Goal: Find specific page/section: Find specific page/section

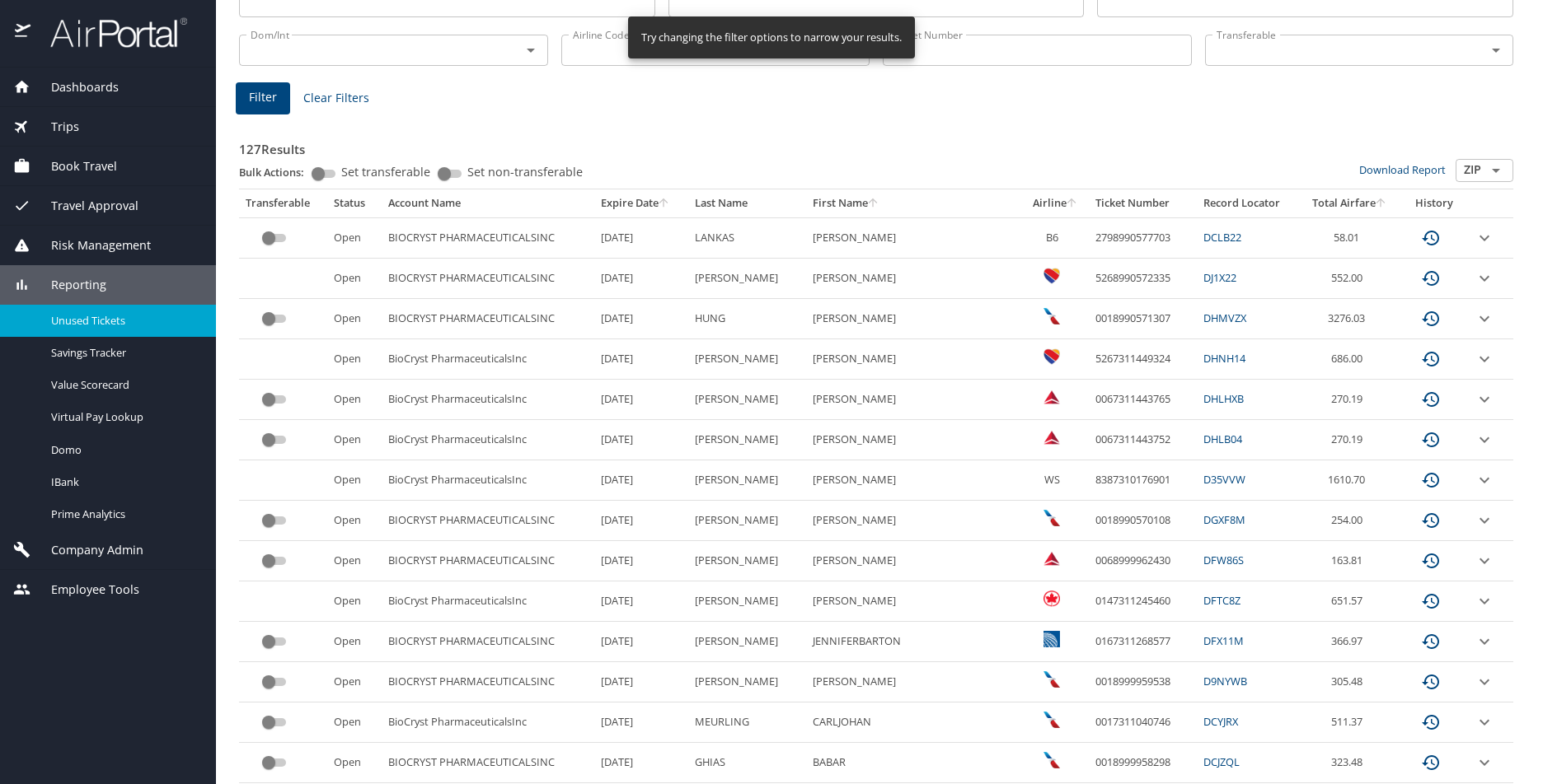
scroll to position [173, 0]
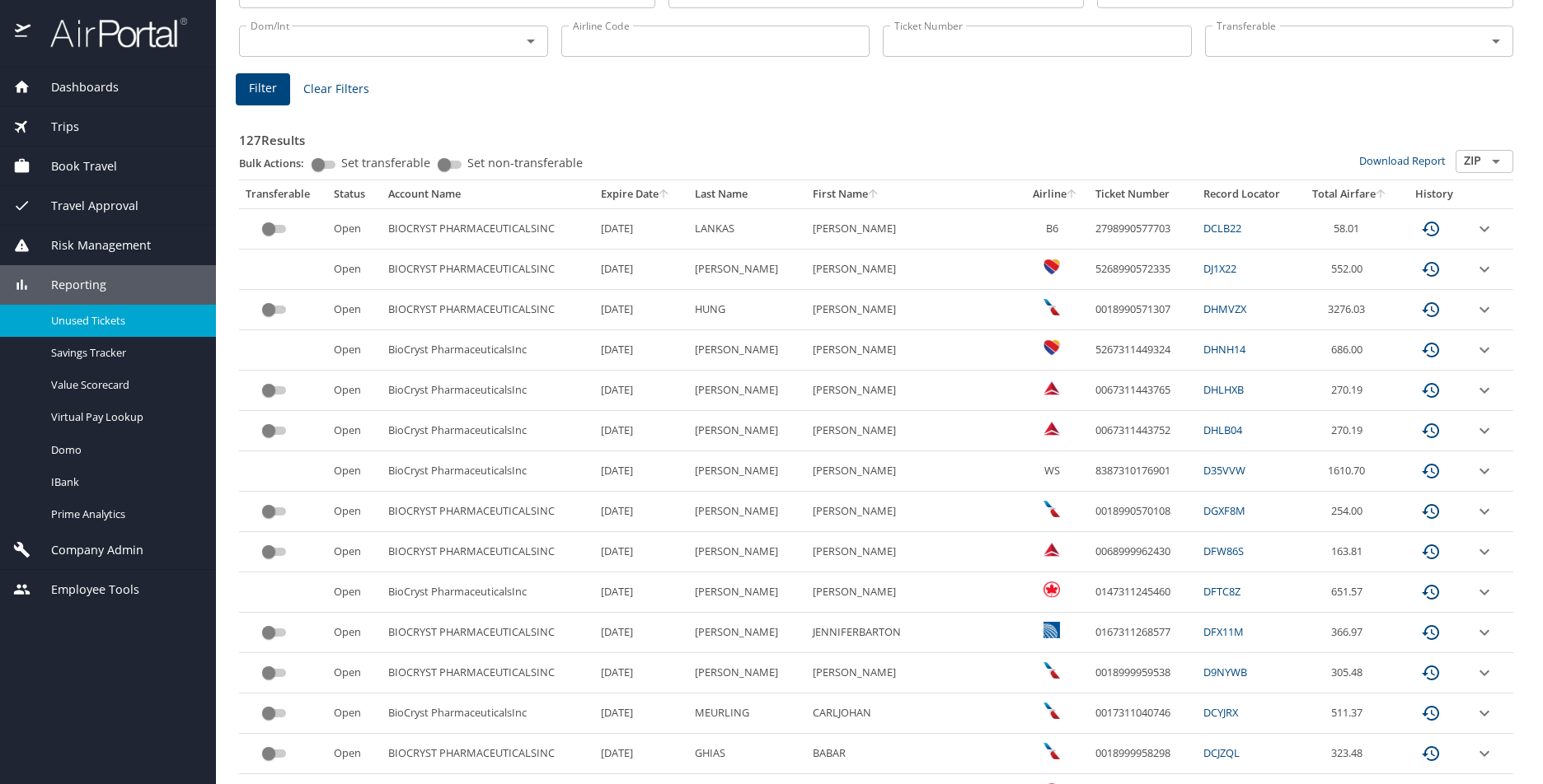
click at [670, 192] on icon "sort" at bounding box center [663, 193] width 13 height 13
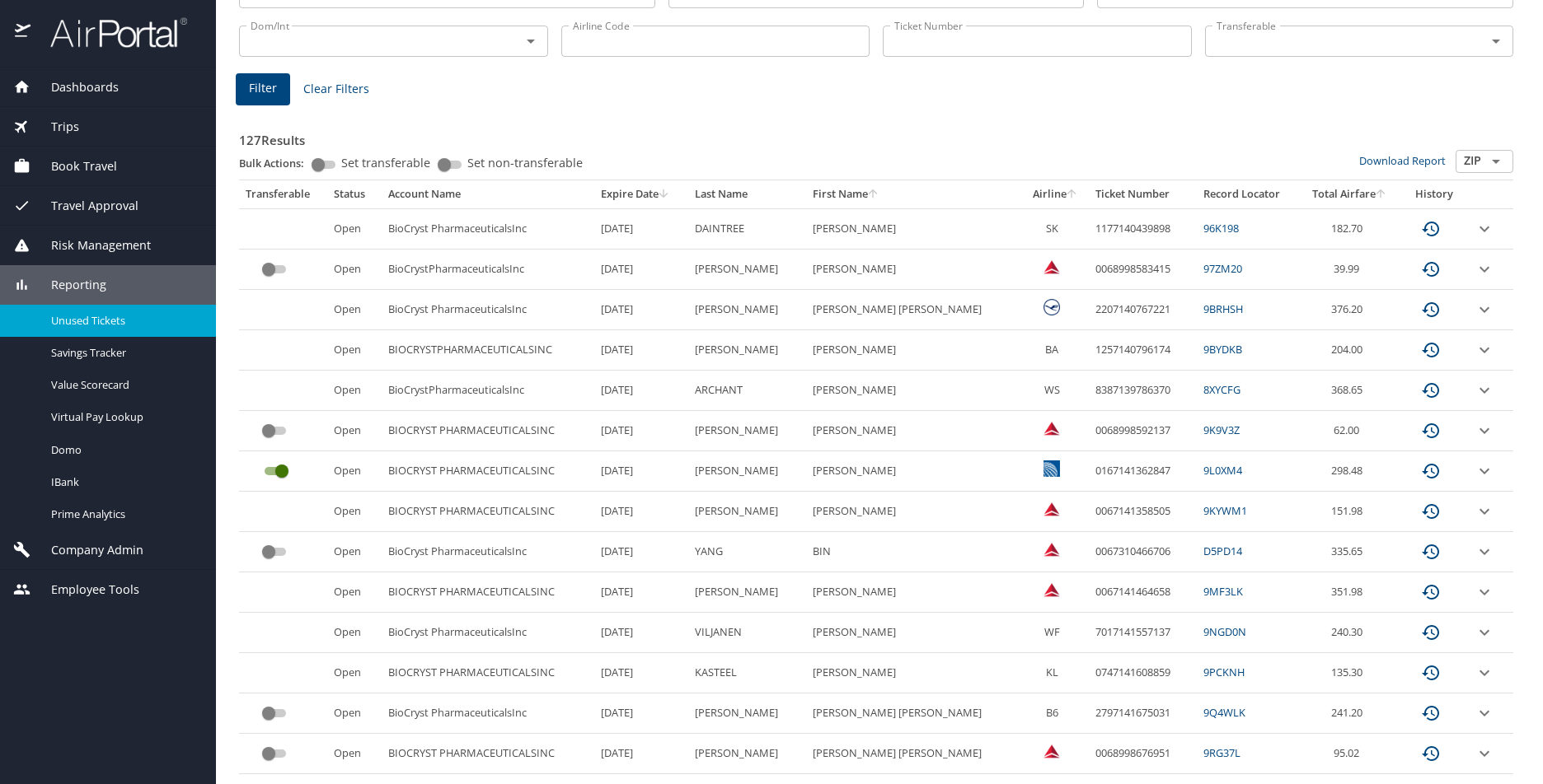
scroll to position [657, 0]
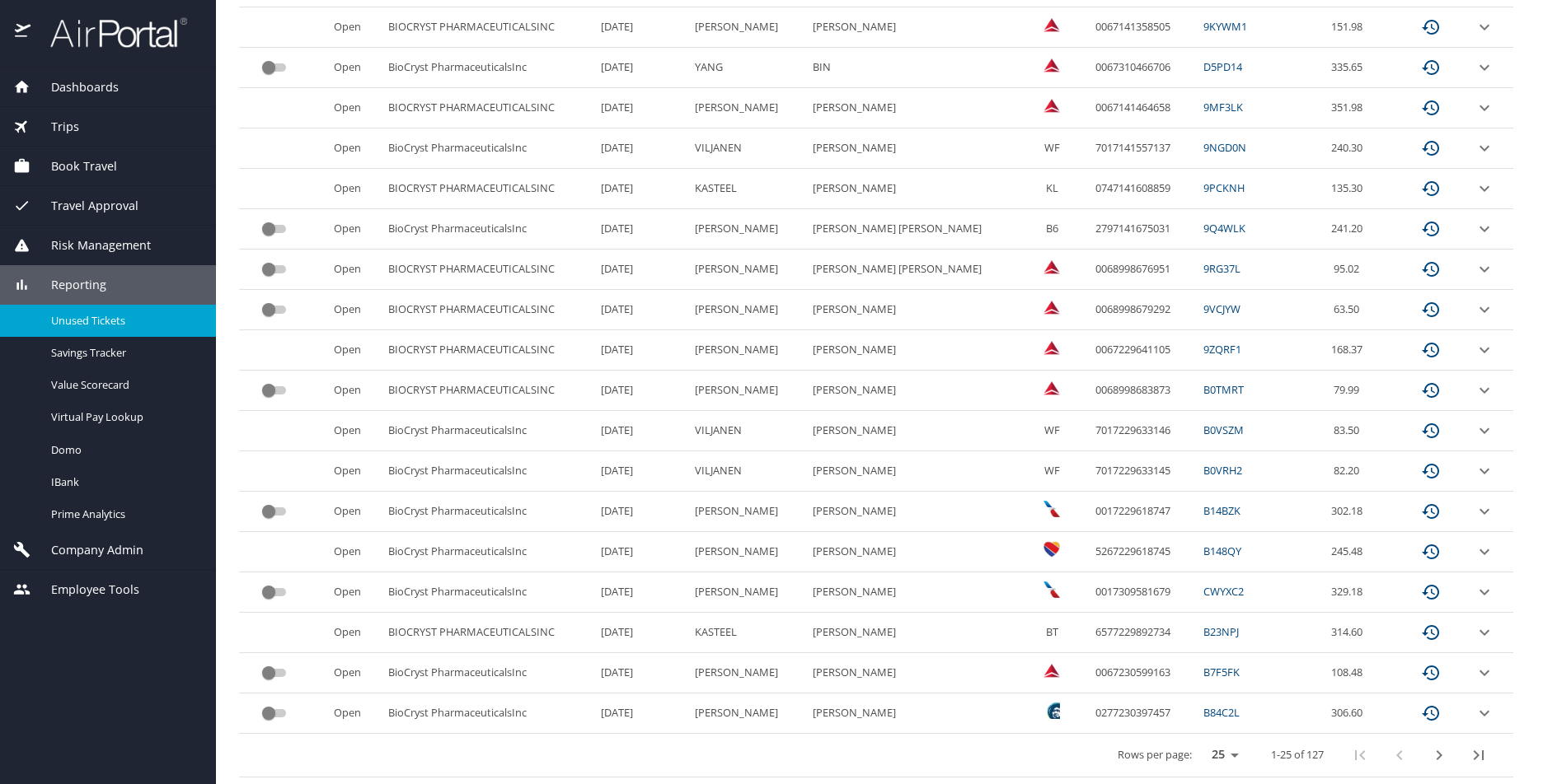
click at [1222, 755] on select "25 50 100" at bounding box center [1222, 755] width 46 height 25
select select "100"
click at [1199, 743] on select "25 50 100" at bounding box center [1222, 755] width 46 height 25
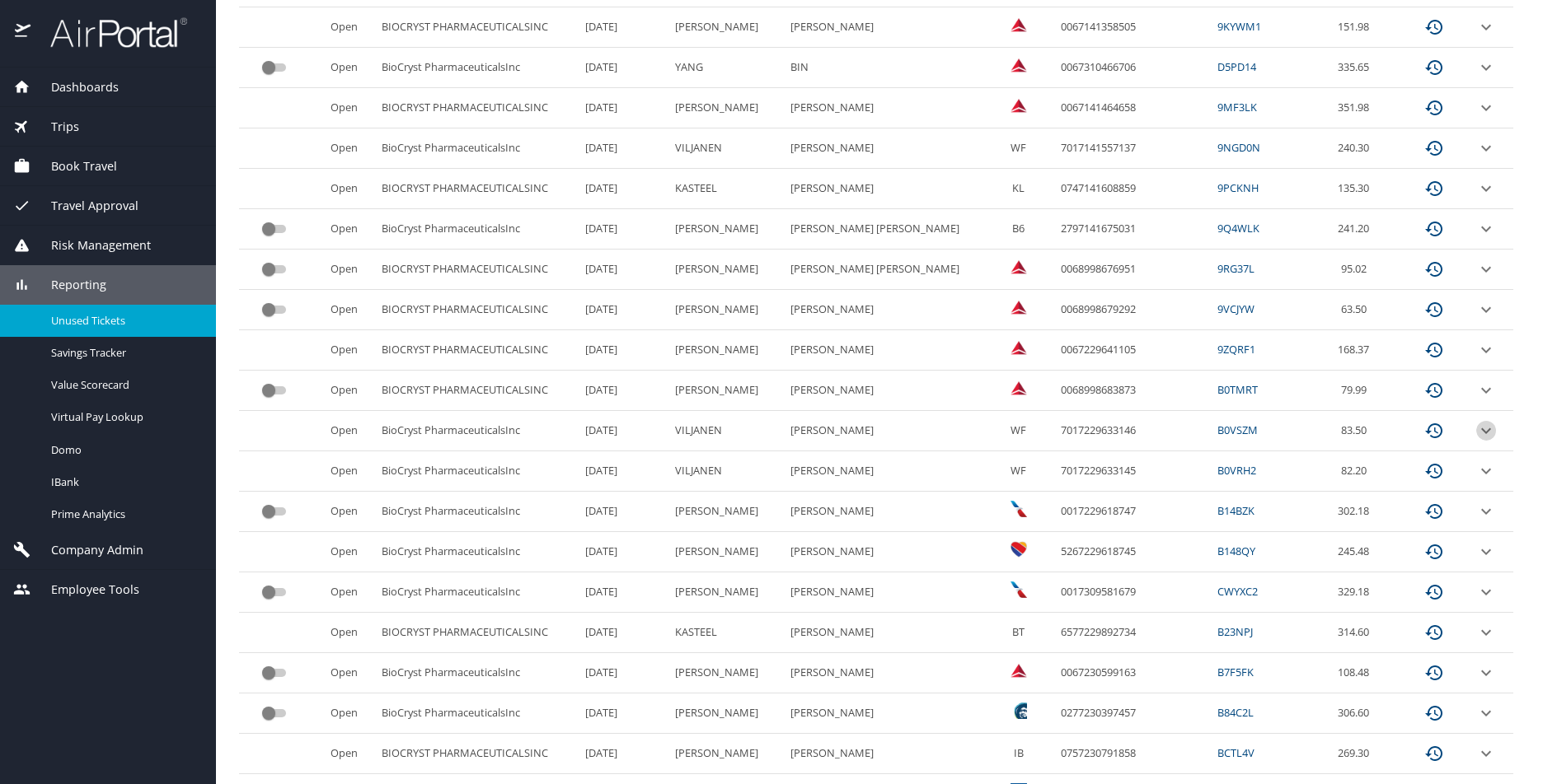
click at [1481, 431] on icon "expand row" at bounding box center [1486, 430] width 10 height 5
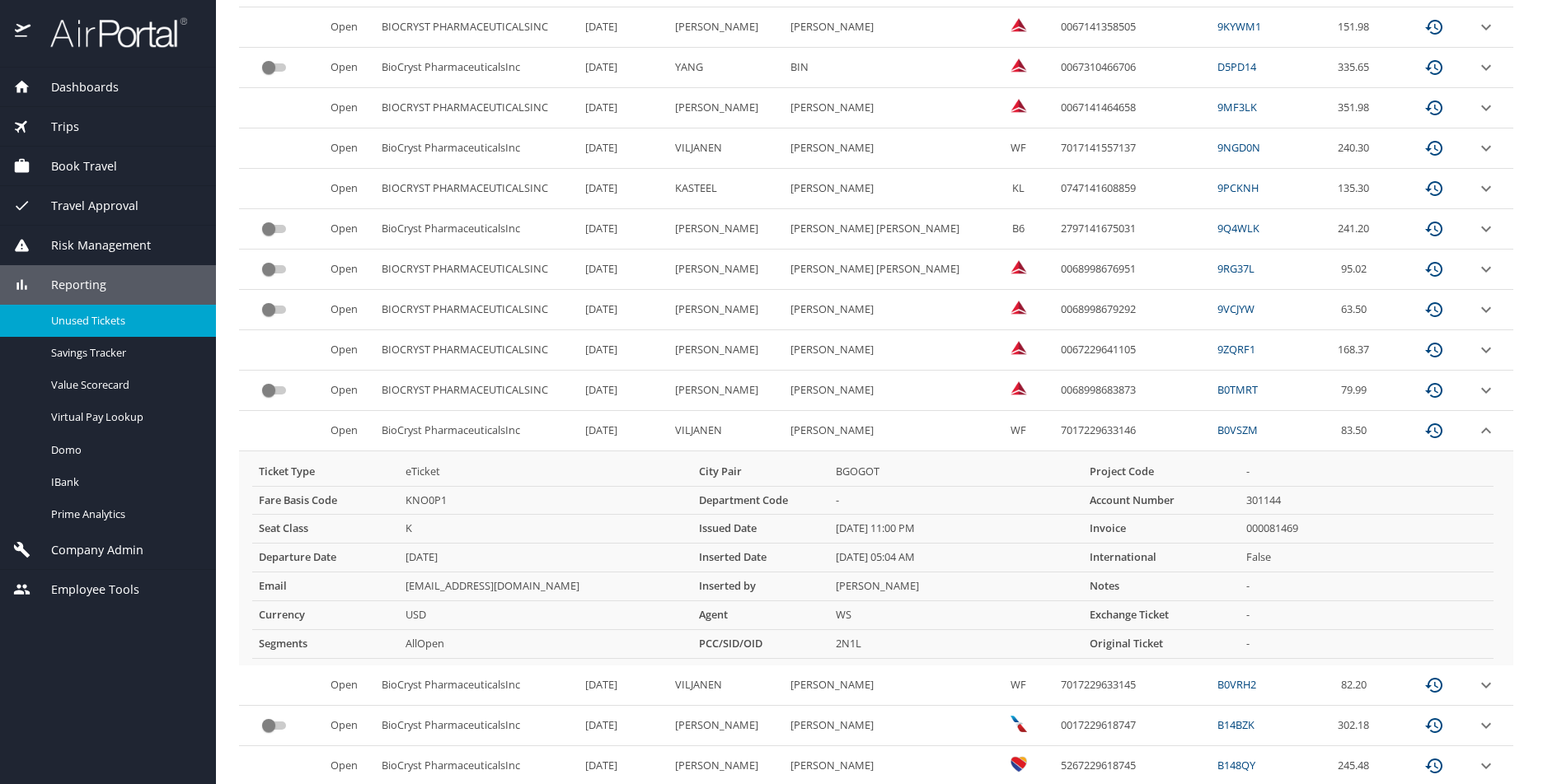
click at [1481, 431] on icon "expand row" at bounding box center [1486, 430] width 10 height 5
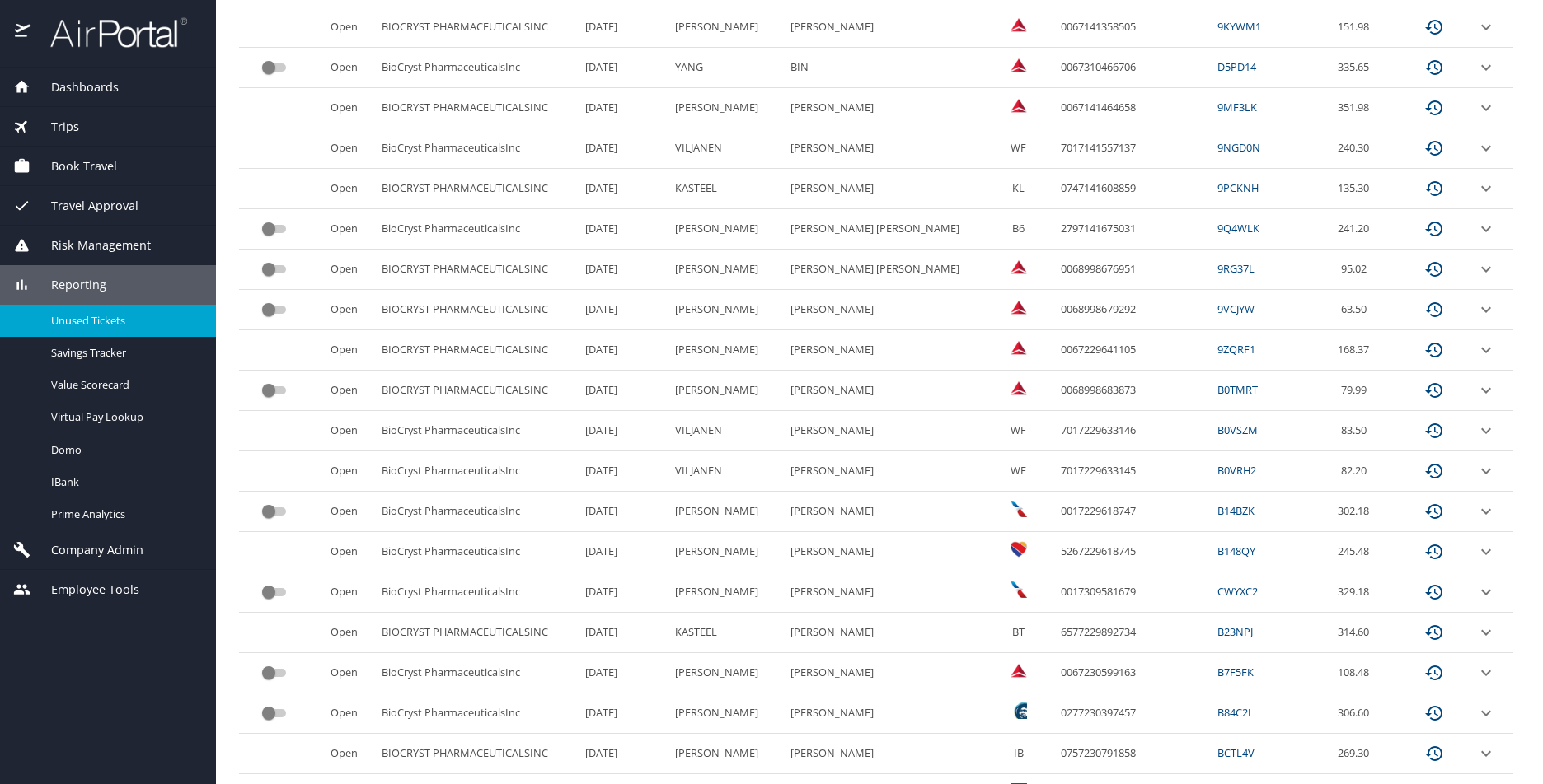
click at [94, 289] on span "Reporting" at bounding box center [68, 285] width 76 height 18
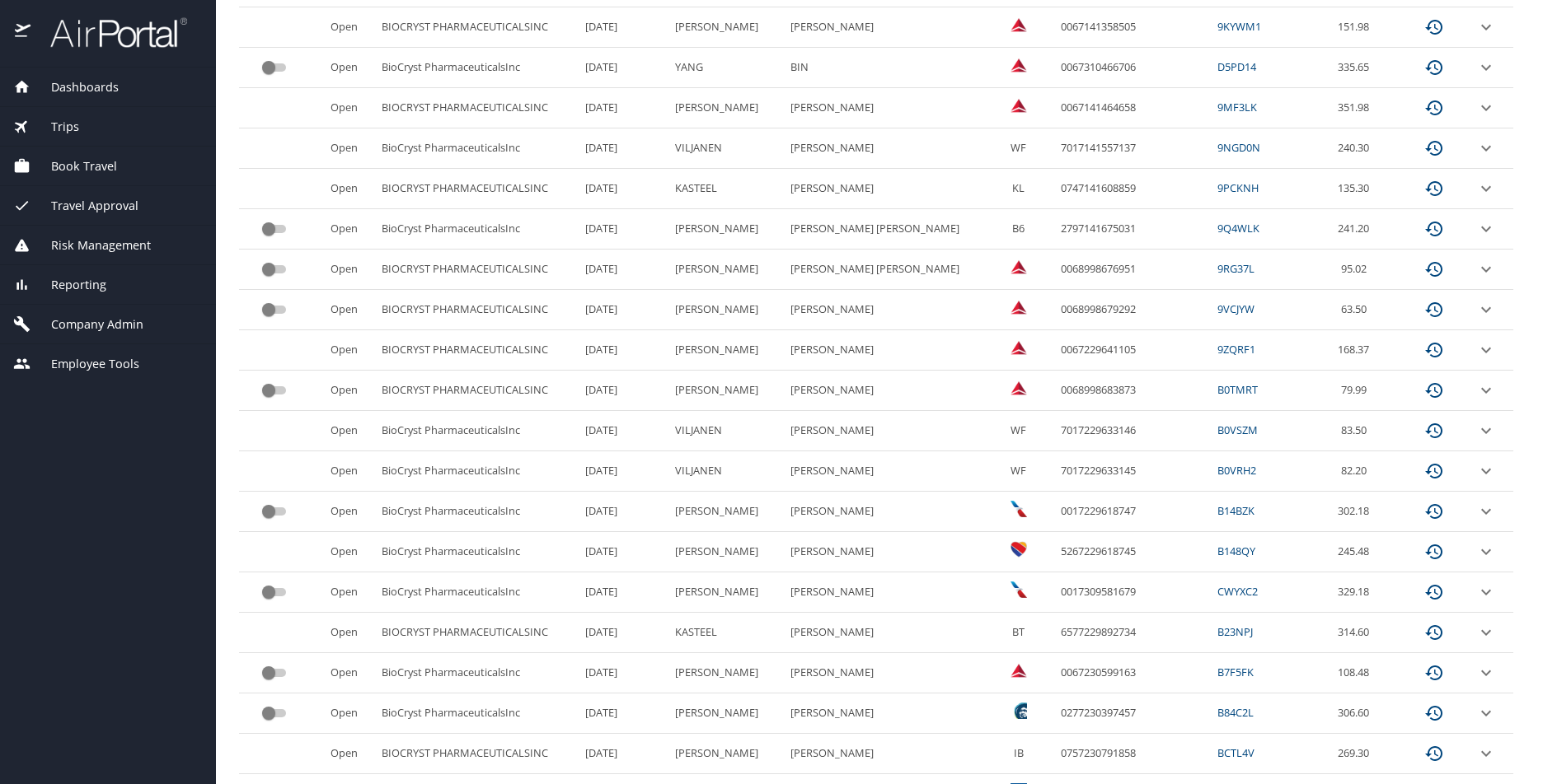
click at [96, 320] on span "Company Admin" at bounding box center [86, 324] width 113 height 18
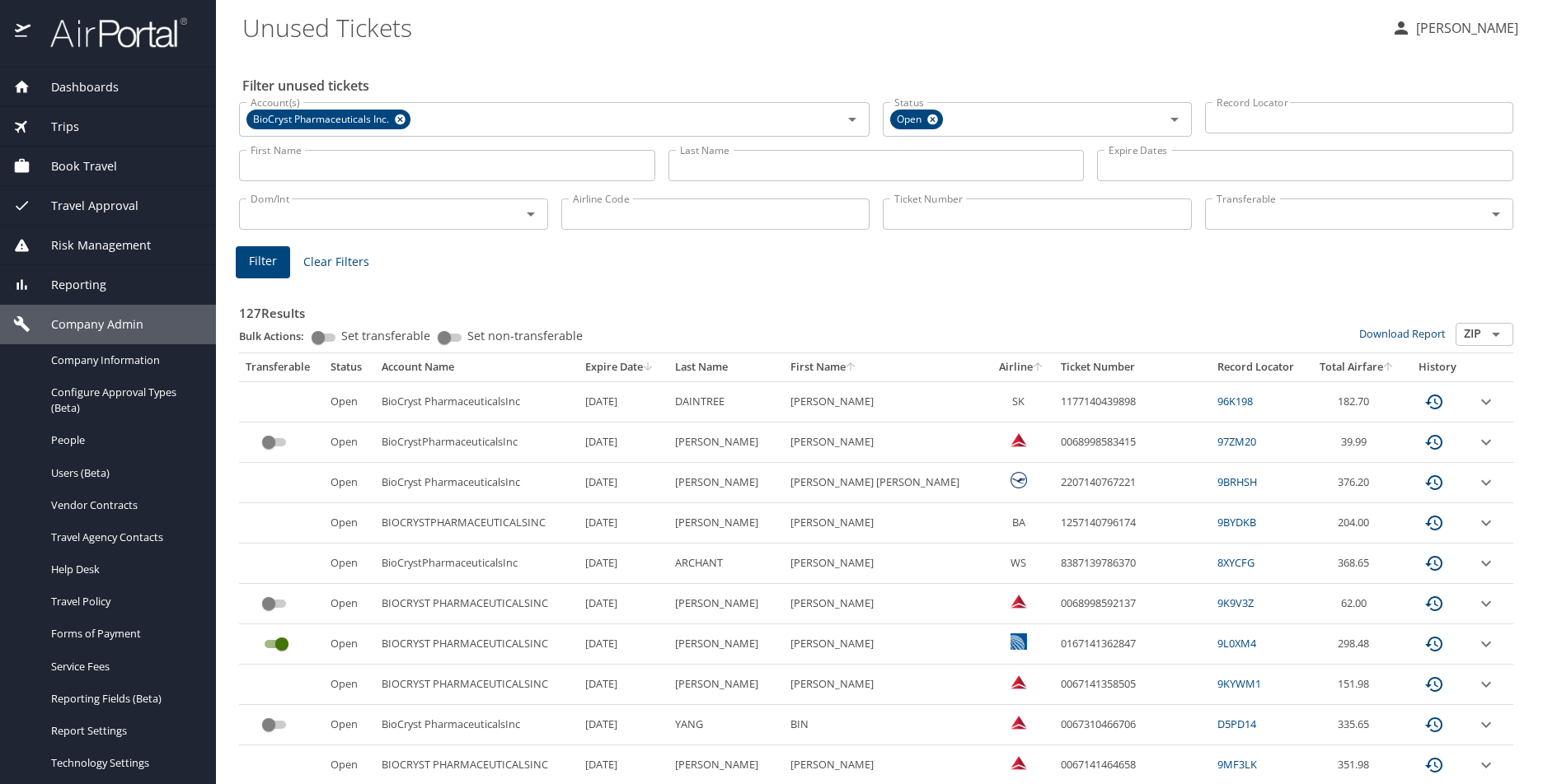
scroll to position [604, 0]
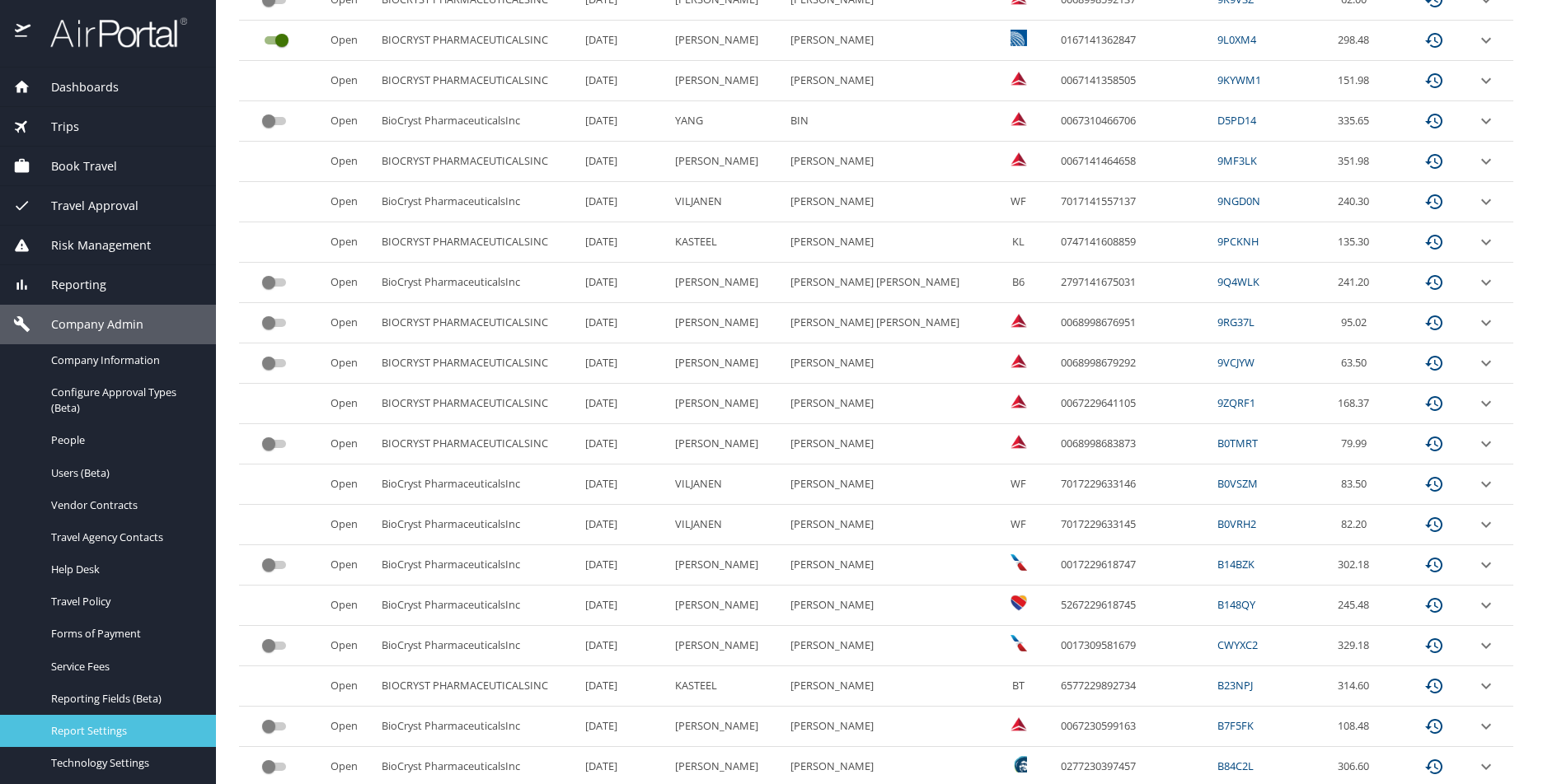
click at [105, 725] on span "Report Settings" at bounding box center [123, 731] width 145 height 16
